Goal: Transaction & Acquisition: Purchase product/service

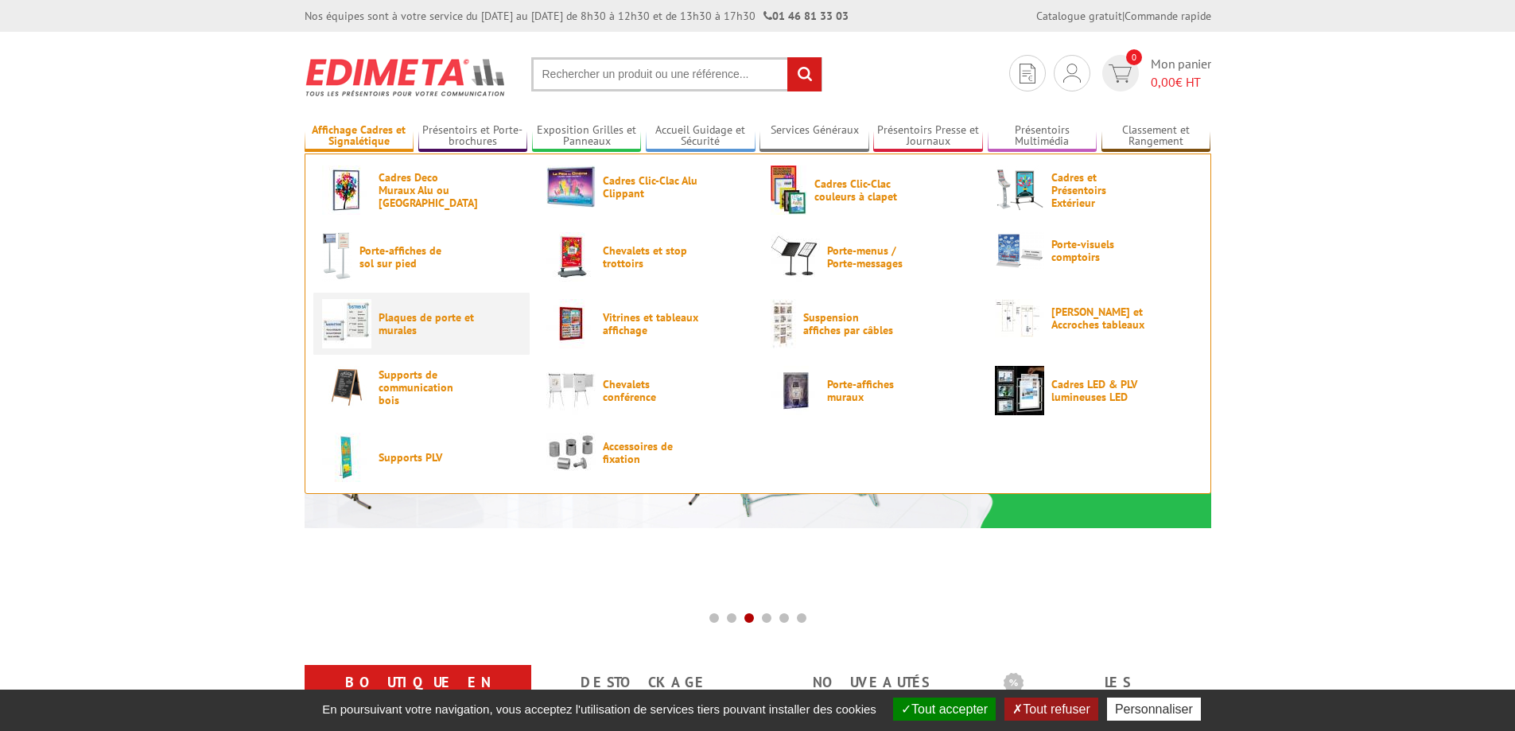
click at [405, 327] on span "Plaques de porte et murales" at bounding box center [425, 323] width 95 height 25
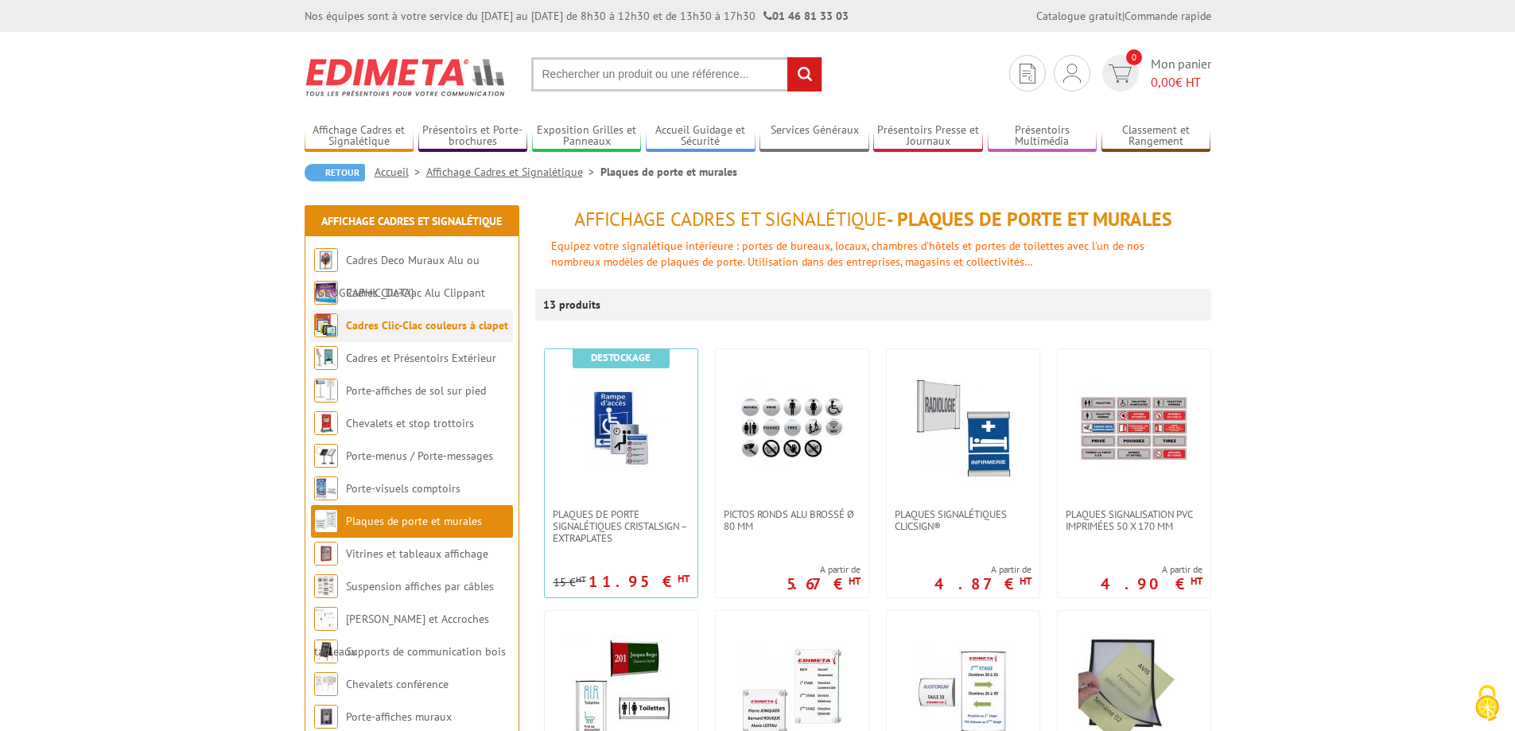
click at [451, 331] on link "Cadres Clic-Clac couleurs à clapet" at bounding box center [427, 325] width 162 height 14
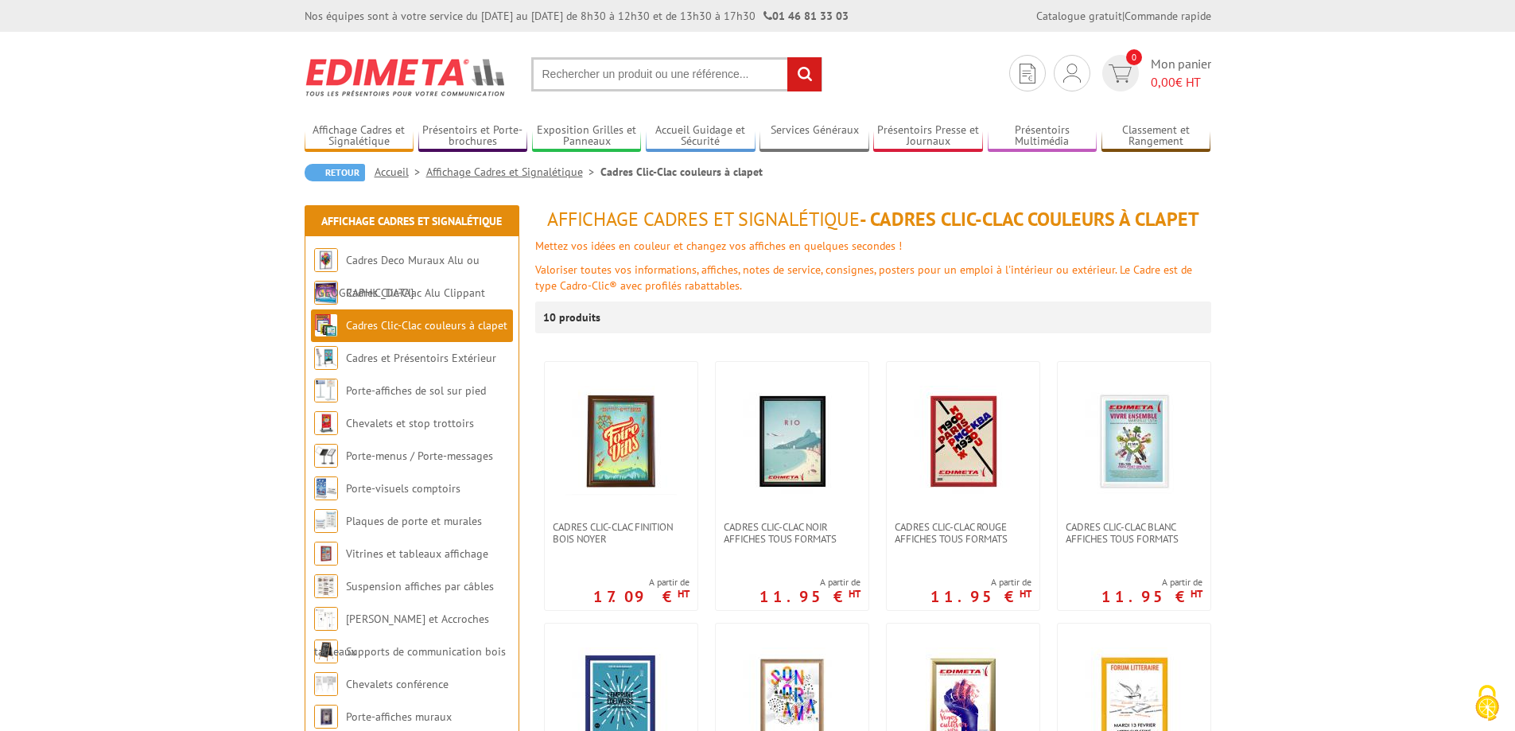
drag, startPoint x: 677, startPoint y: 75, endPoint x: 676, endPoint y: 64, distance: 11.2
click at [677, 73] on input "text" at bounding box center [676, 74] width 291 height 34
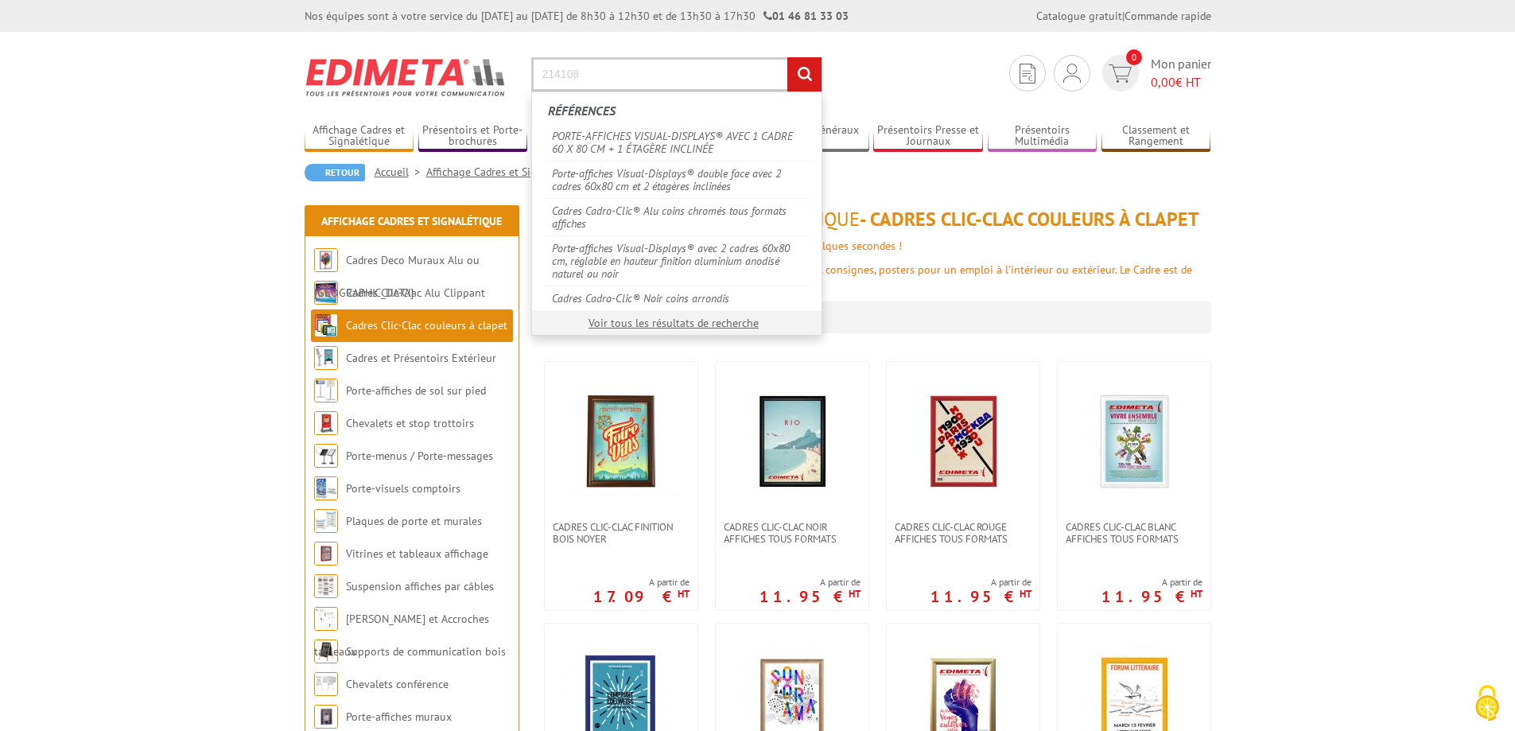
type input "214108"
click at [787, 57] on input "rechercher" at bounding box center [804, 74] width 34 height 34
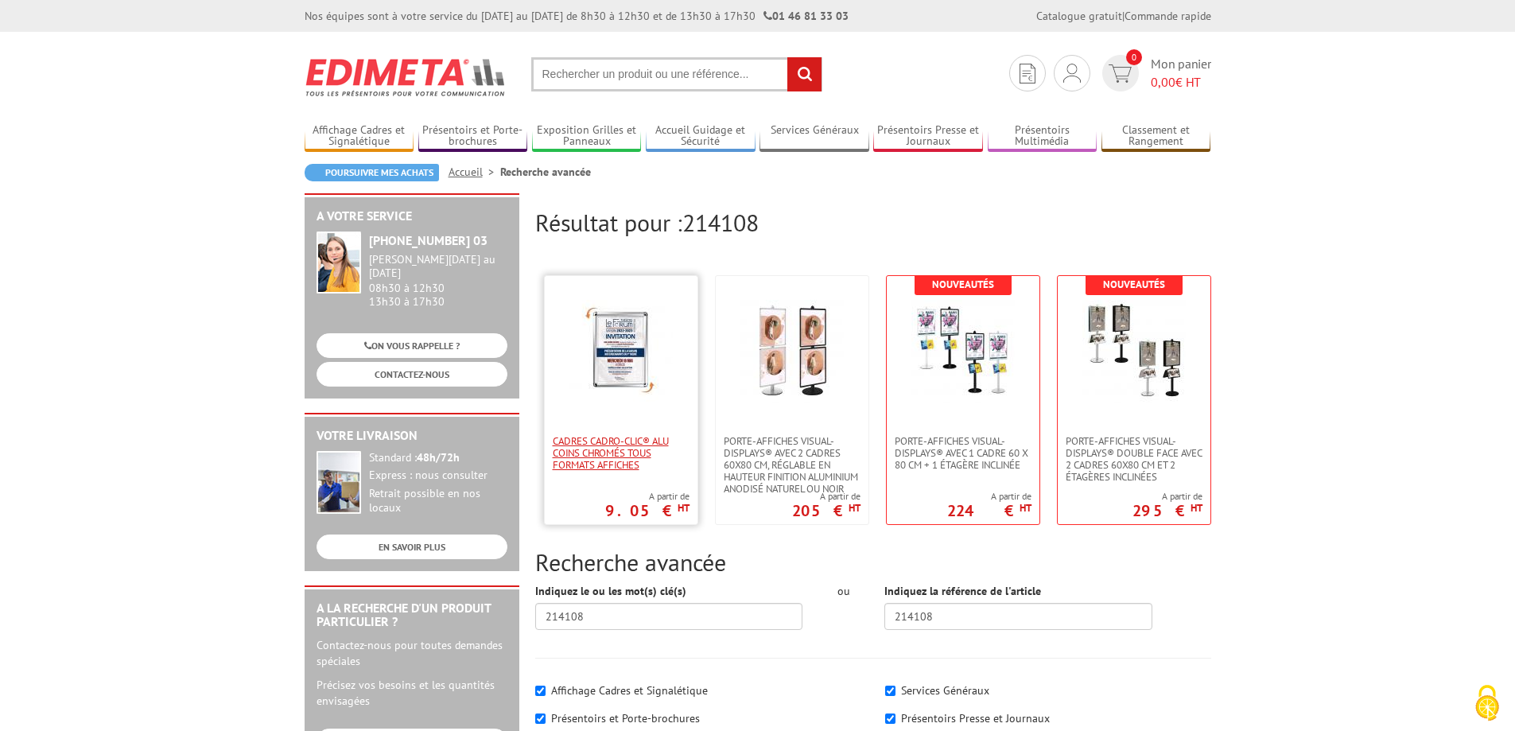
click at [611, 440] on span "Cadres Cadro-Clic® Alu coins chromés tous formats affiches" at bounding box center [621, 453] width 137 height 36
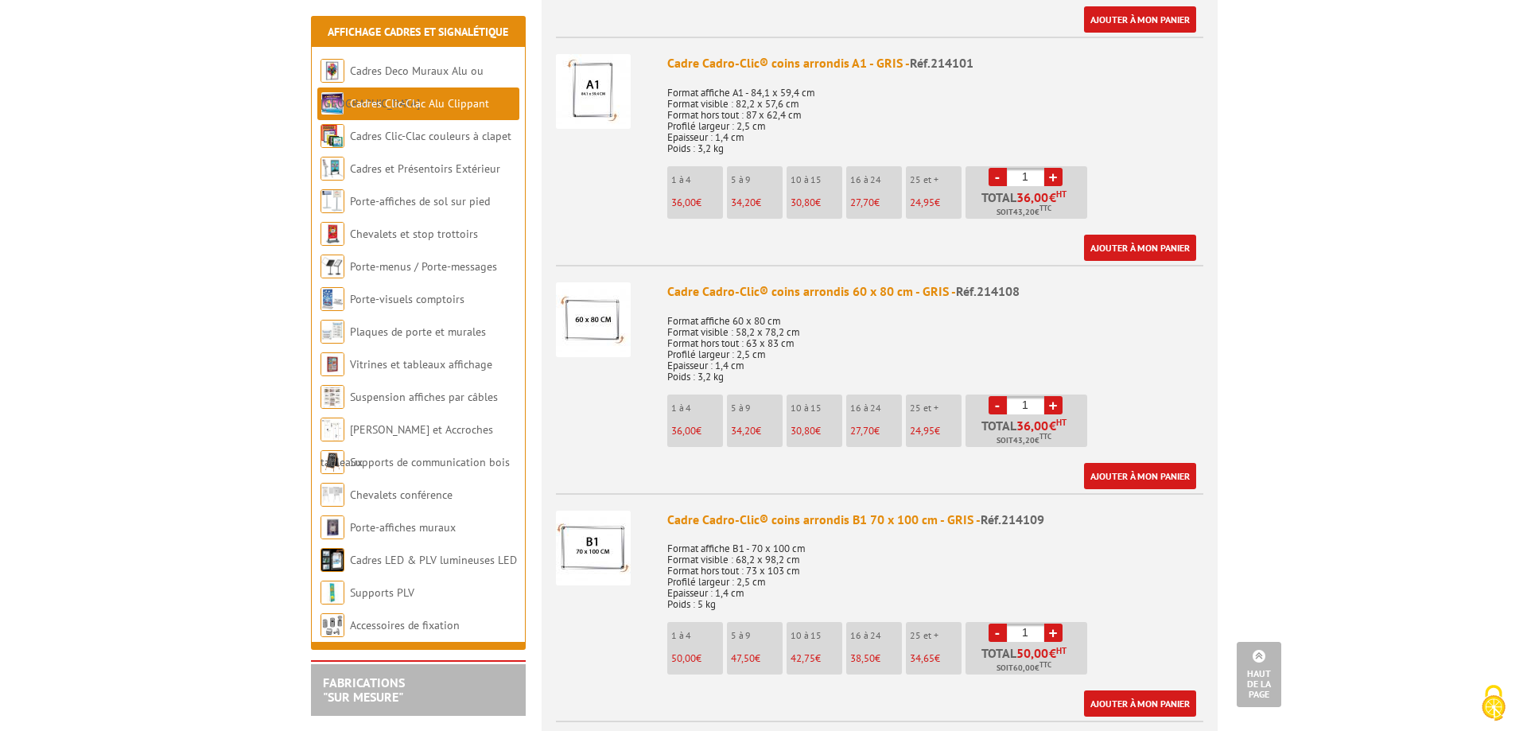
scroll to position [2226, 0]
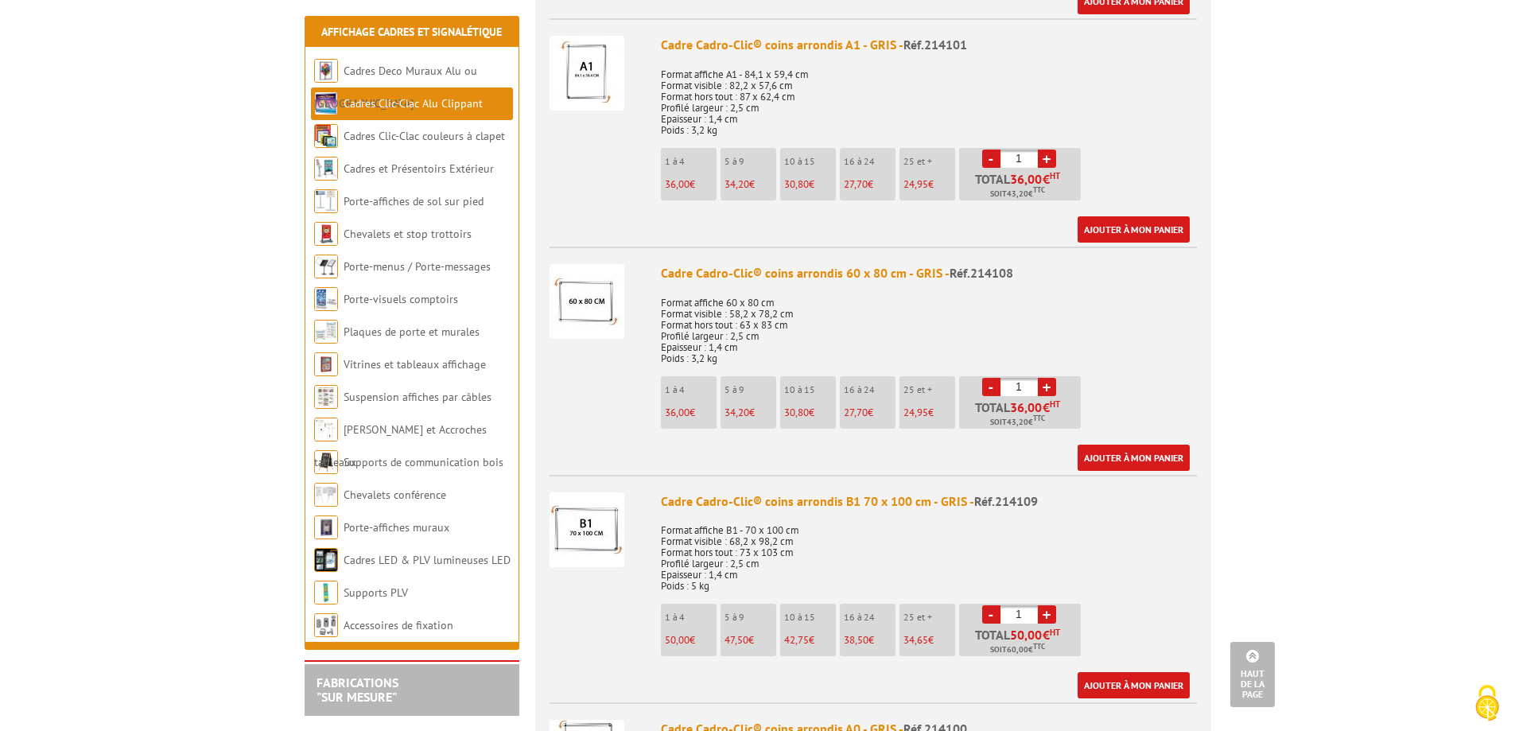
click at [675, 381] on li "1 à 4 36,00 €" at bounding box center [689, 402] width 56 height 52
click at [1128, 444] on link "Ajouter à mon panier" at bounding box center [1133, 457] width 112 height 26
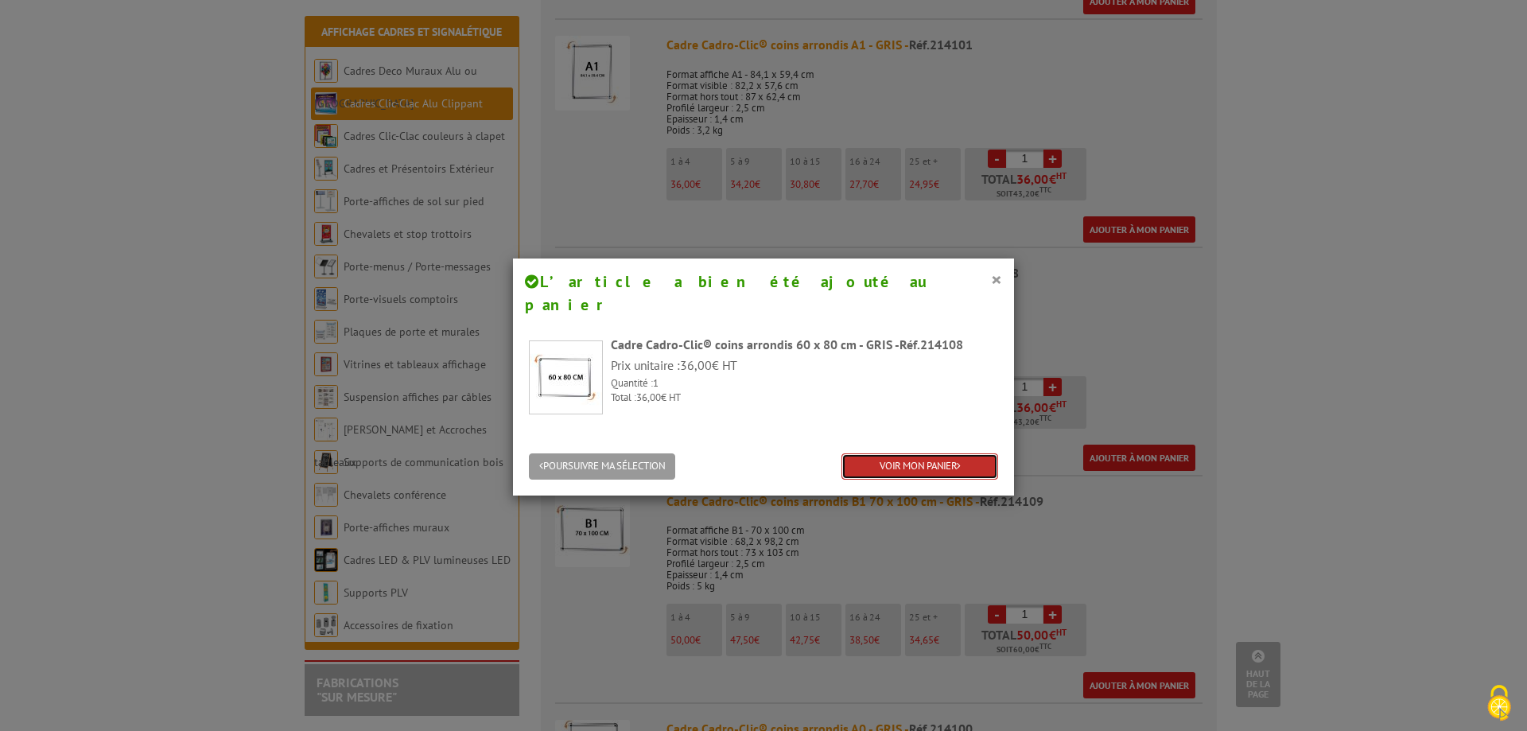
click at [910, 453] on link "VOIR MON PANIER" at bounding box center [919, 466] width 157 height 26
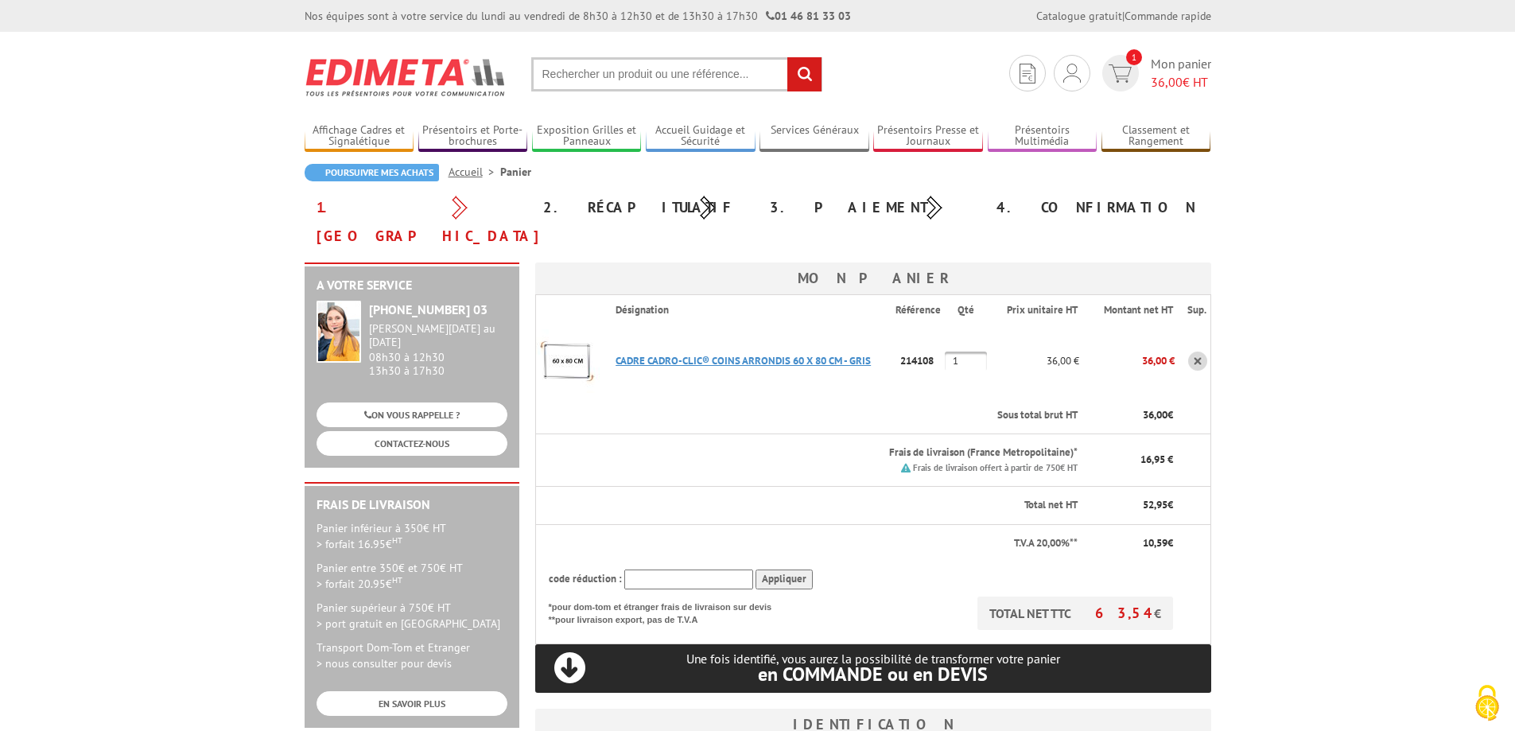
click at [723, 354] on link "CADRE CADRO-CLIC® COINS ARRONDIS 60 X 80 CM - GRIS" at bounding box center [742, 361] width 255 height 14
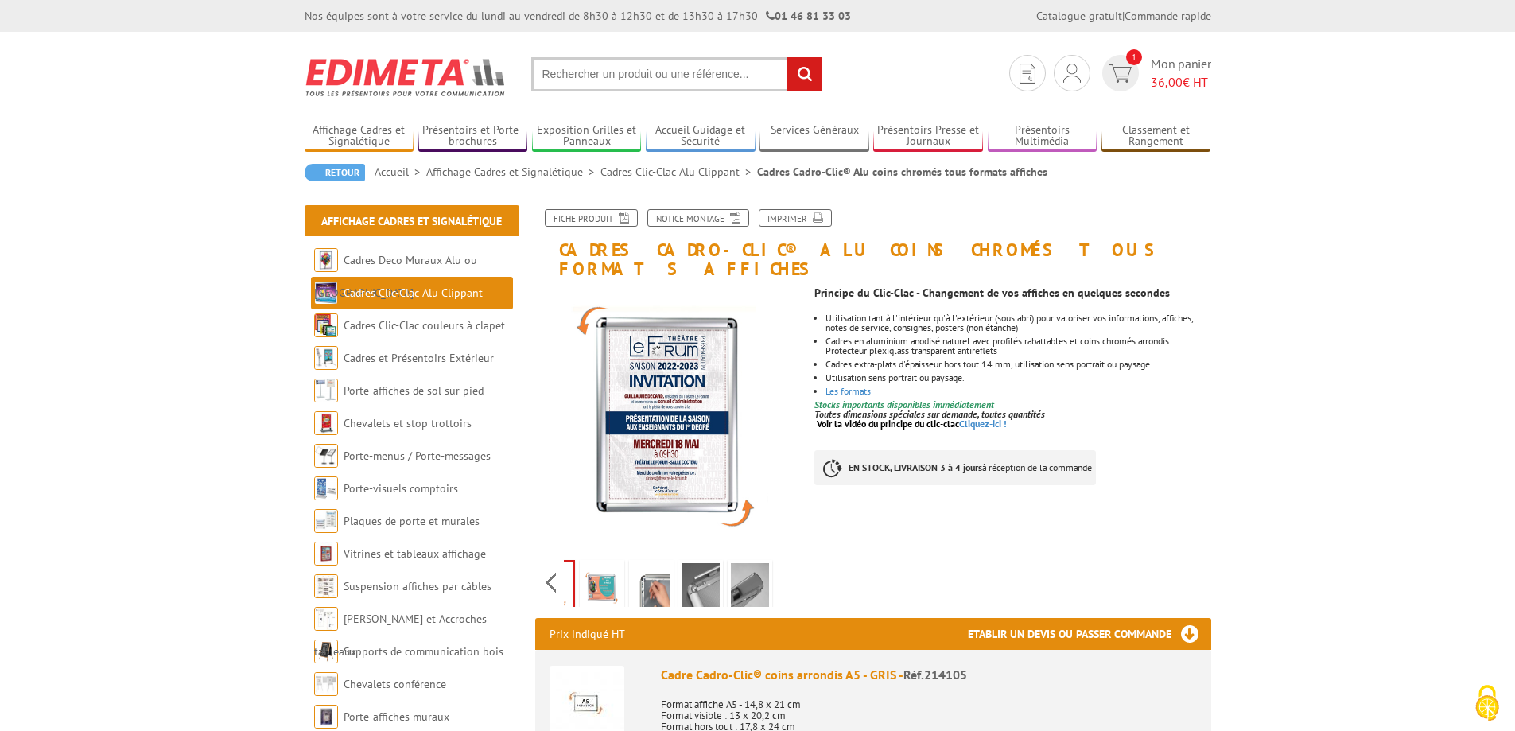
click at [785, 564] on div "Previous Next" at bounding box center [669, 582] width 268 height 56
click at [552, 563] on div "Previous Next" at bounding box center [669, 582] width 268 height 56
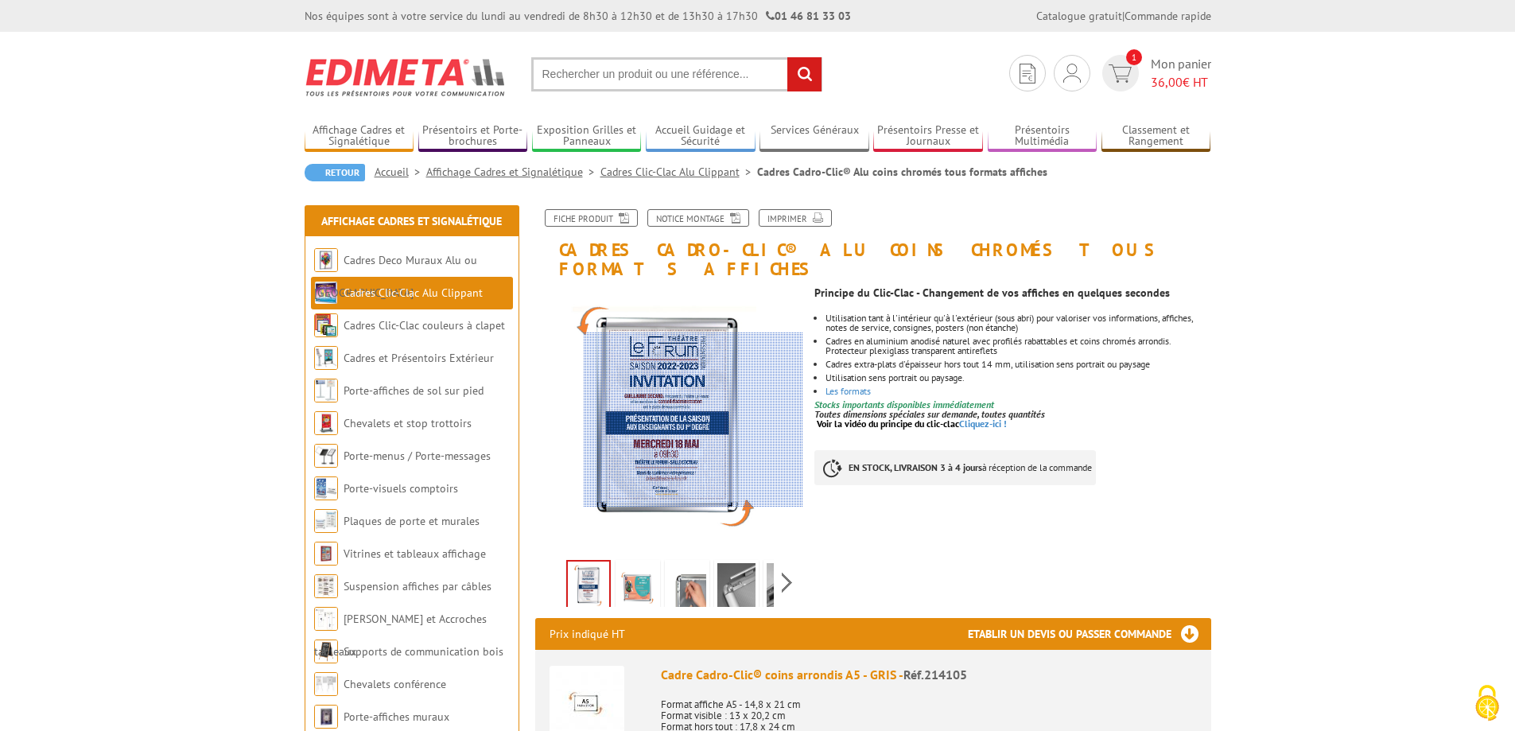
click at [696, 419] on div at bounding box center [693, 419] width 219 height 175
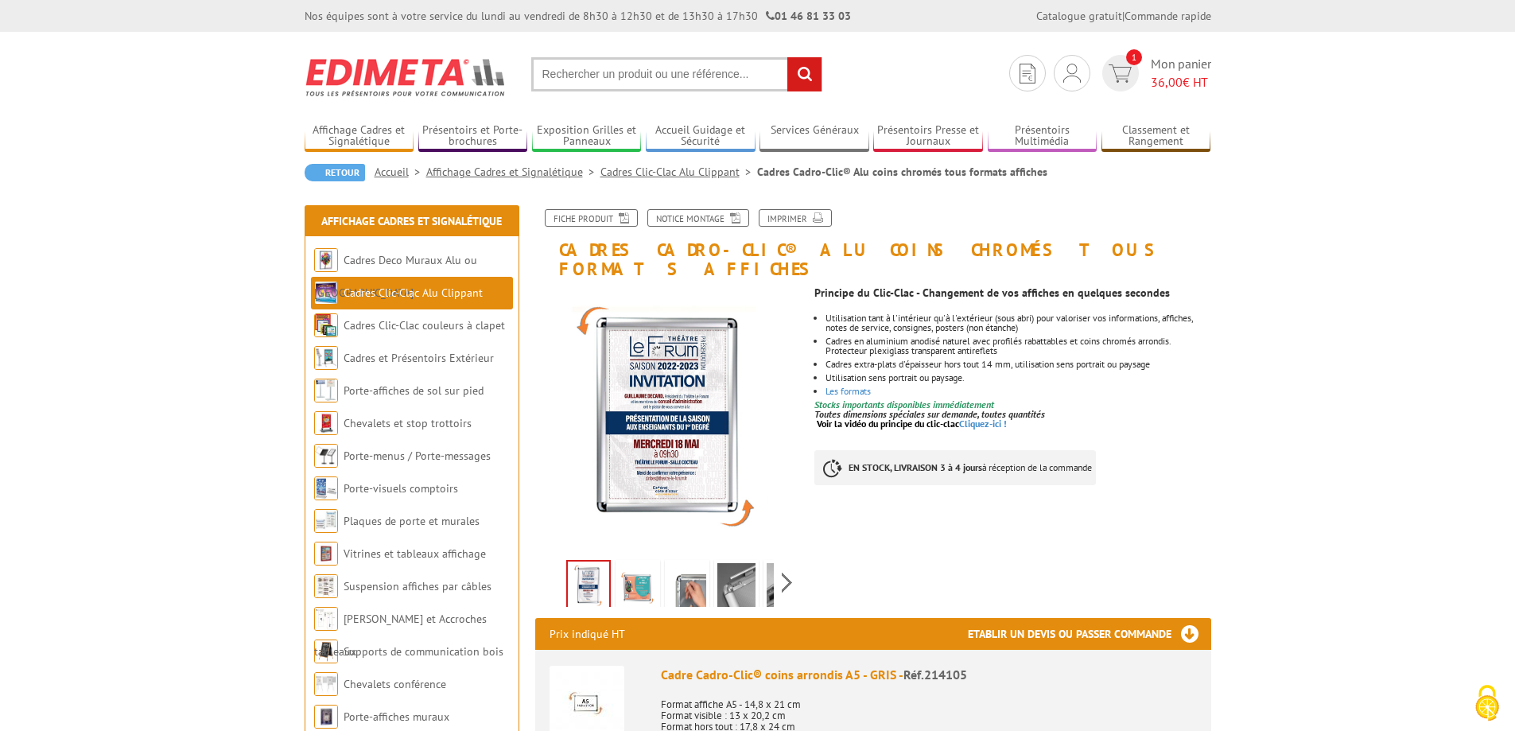
click at [1177, 67] on span "Mon panier 36,00 € HT" at bounding box center [1180, 73] width 60 height 37
